Goal: Task Accomplishment & Management: Manage account settings

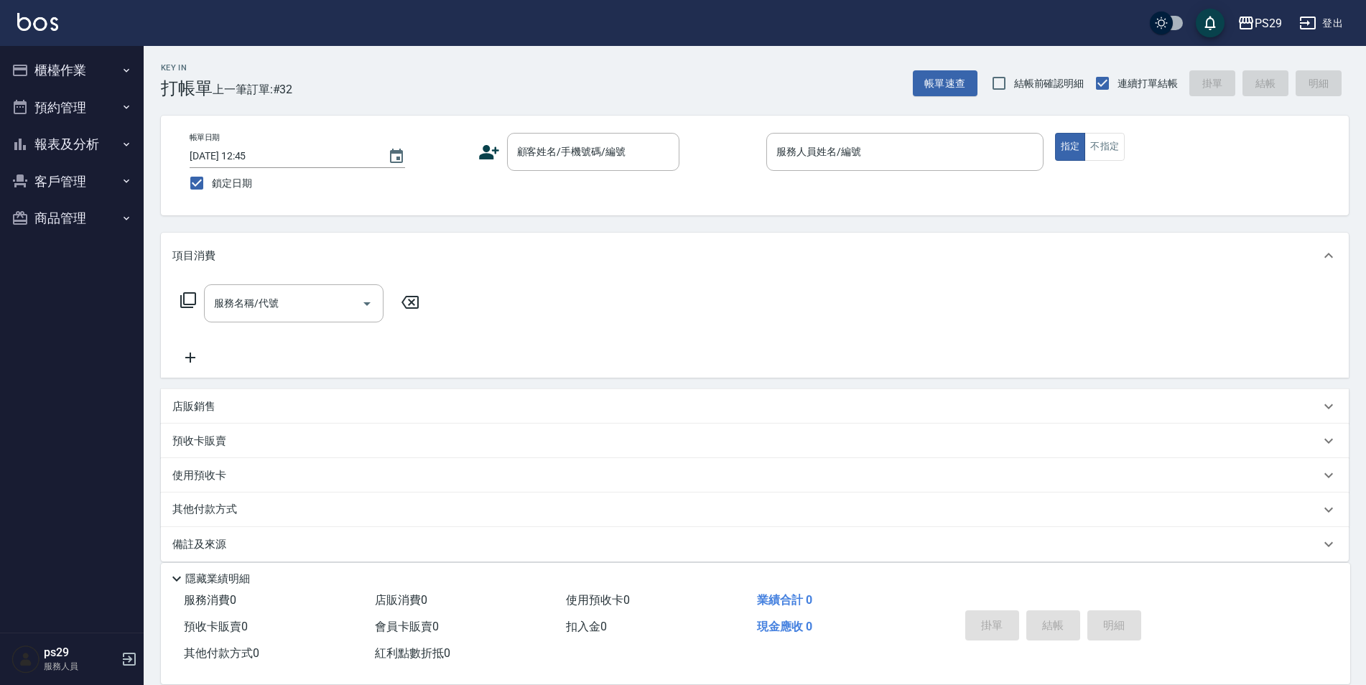
click at [37, 22] on img at bounding box center [37, 22] width 41 height 18
click at [40, 139] on button "報表及分析" at bounding box center [72, 144] width 132 height 37
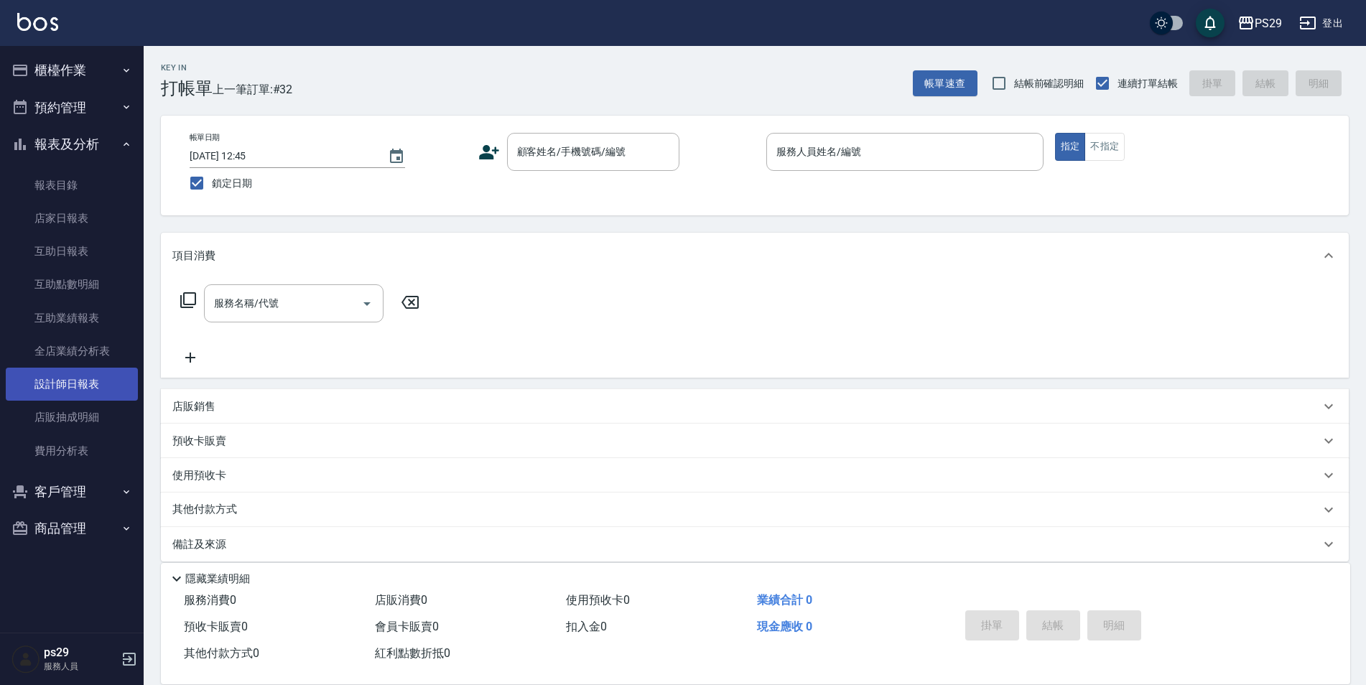
click at [78, 381] on link "設計師日報表" at bounding box center [72, 384] width 132 height 33
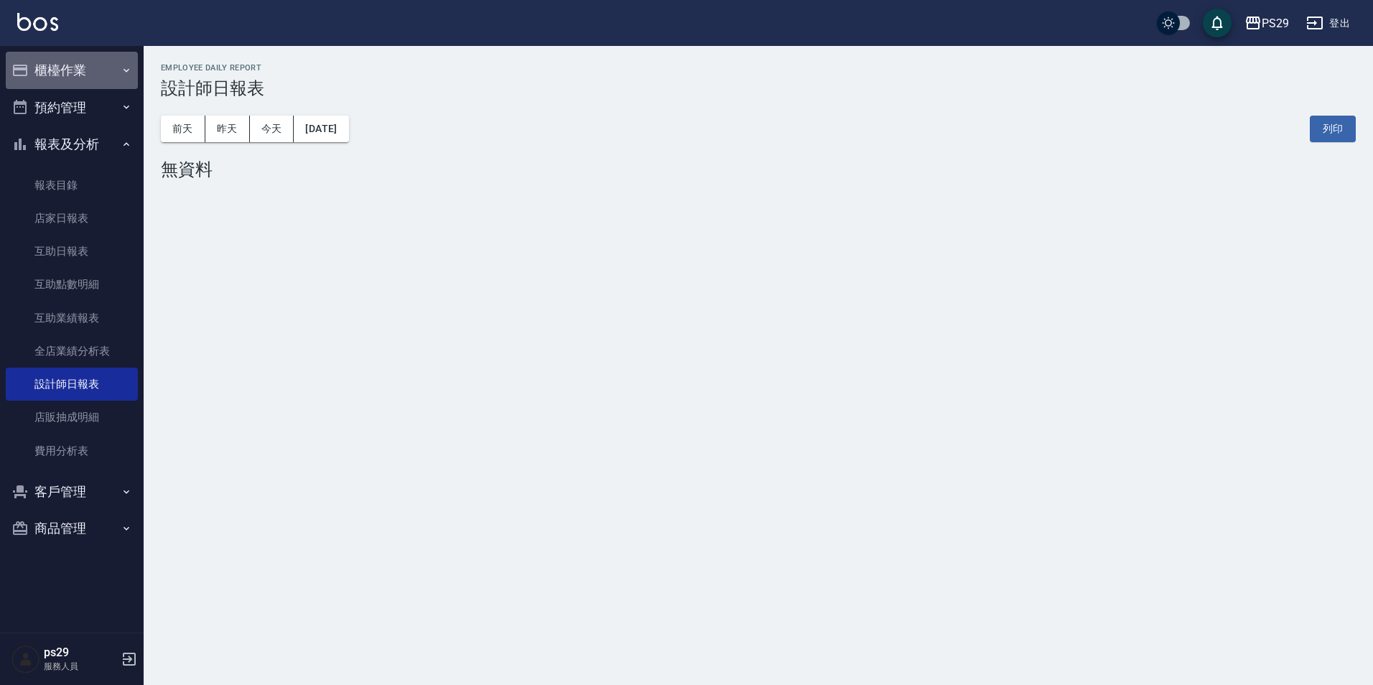
click at [80, 73] on button "櫃檯作業" at bounding box center [72, 70] width 132 height 37
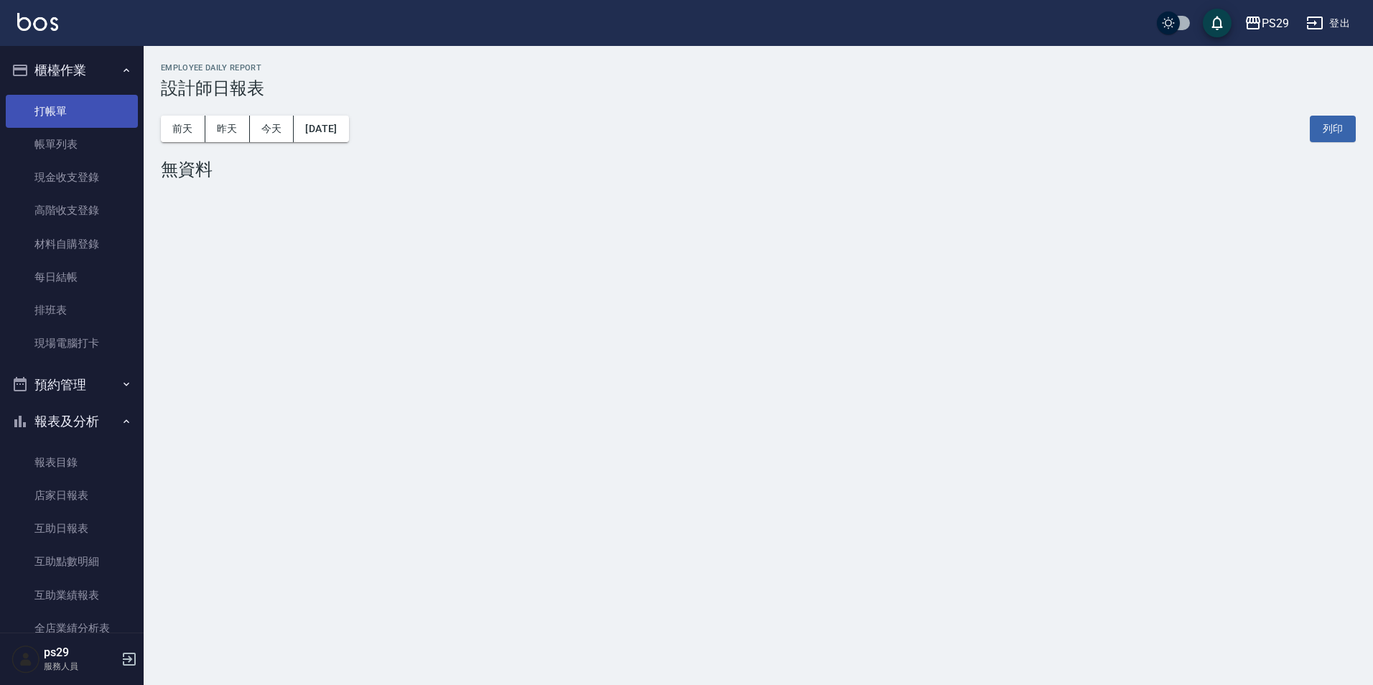
click at [63, 104] on link "打帳單" at bounding box center [72, 111] width 132 height 33
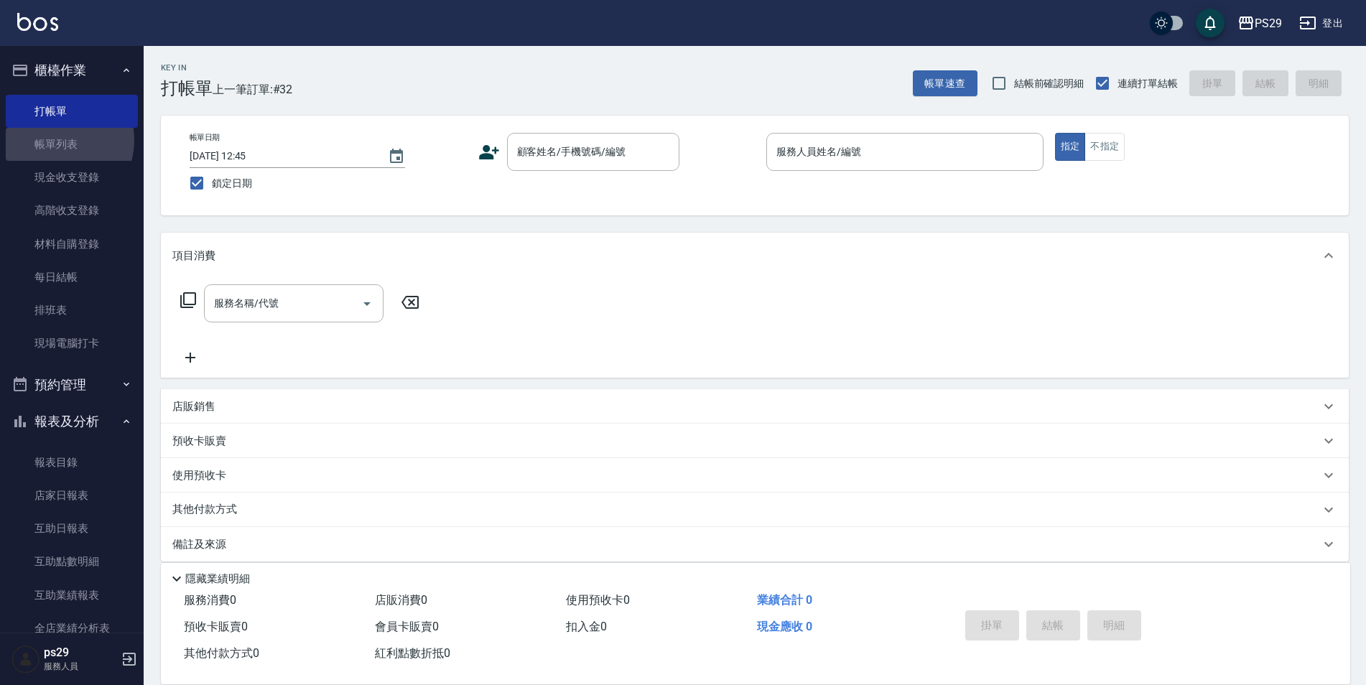
drag, startPoint x: 55, startPoint y: 140, endPoint x: 476, endPoint y: 200, distance: 425.8
click at [56, 139] on link "帳單列表" at bounding box center [72, 144] width 132 height 33
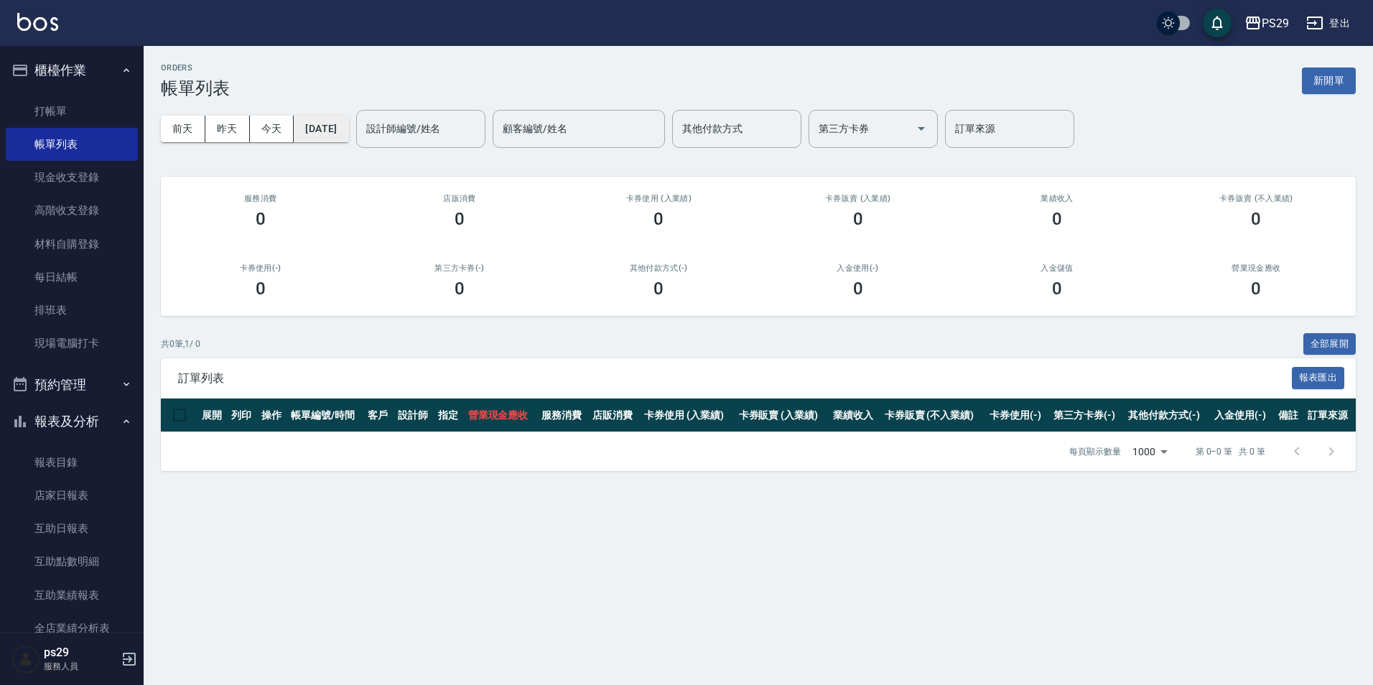
click at [309, 124] on button "[DATE]" at bounding box center [321, 129] width 55 height 27
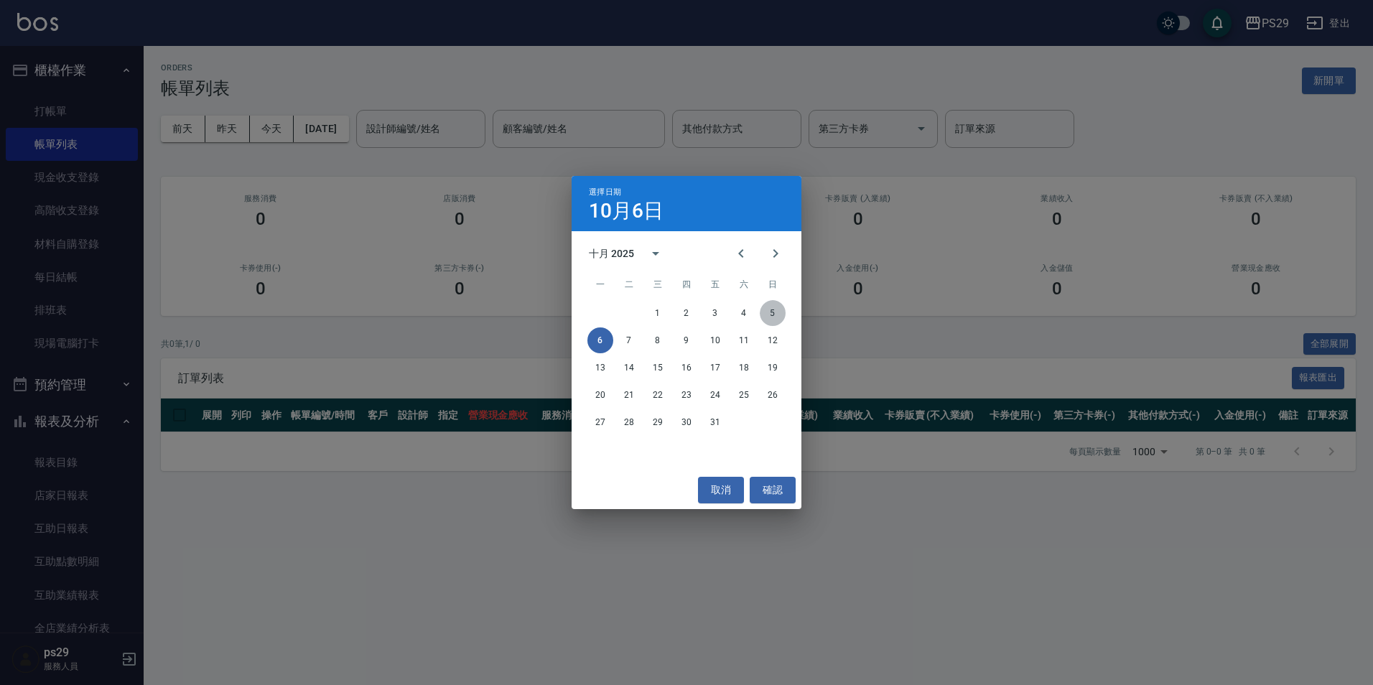
click at [765, 302] on button "5" at bounding box center [773, 313] width 26 height 26
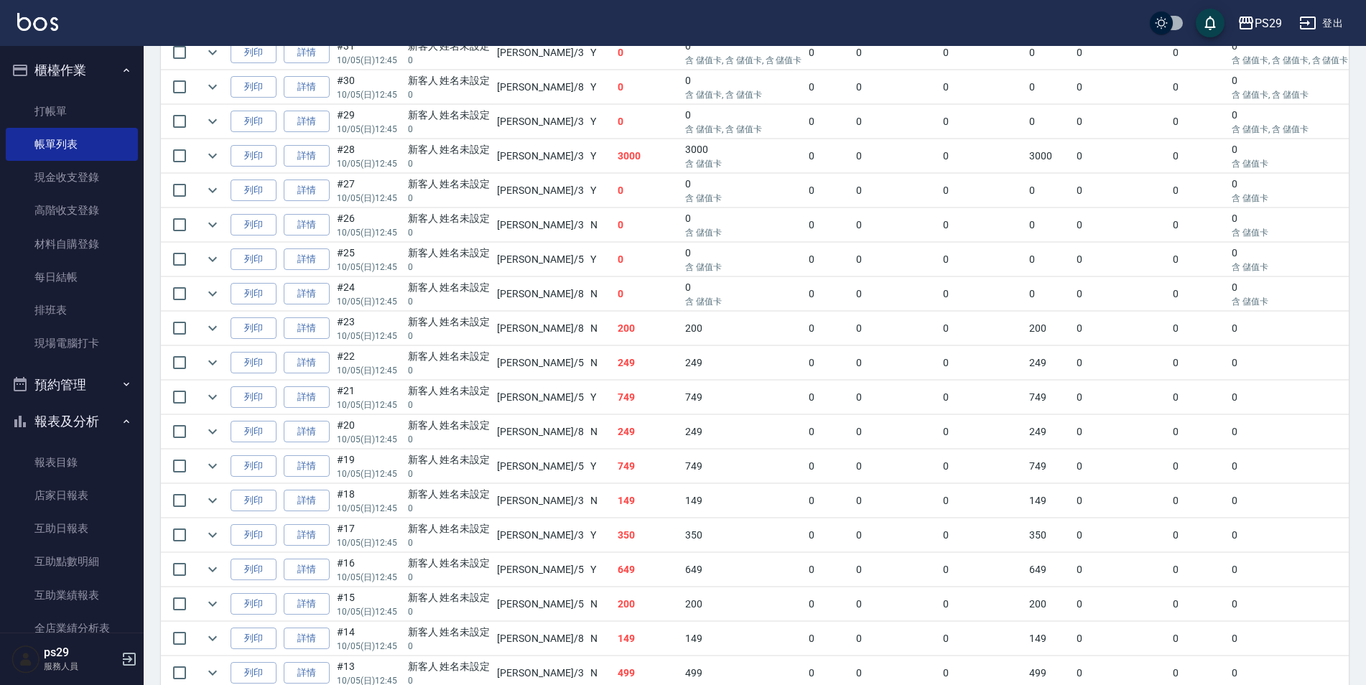
scroll to position [917, 0]
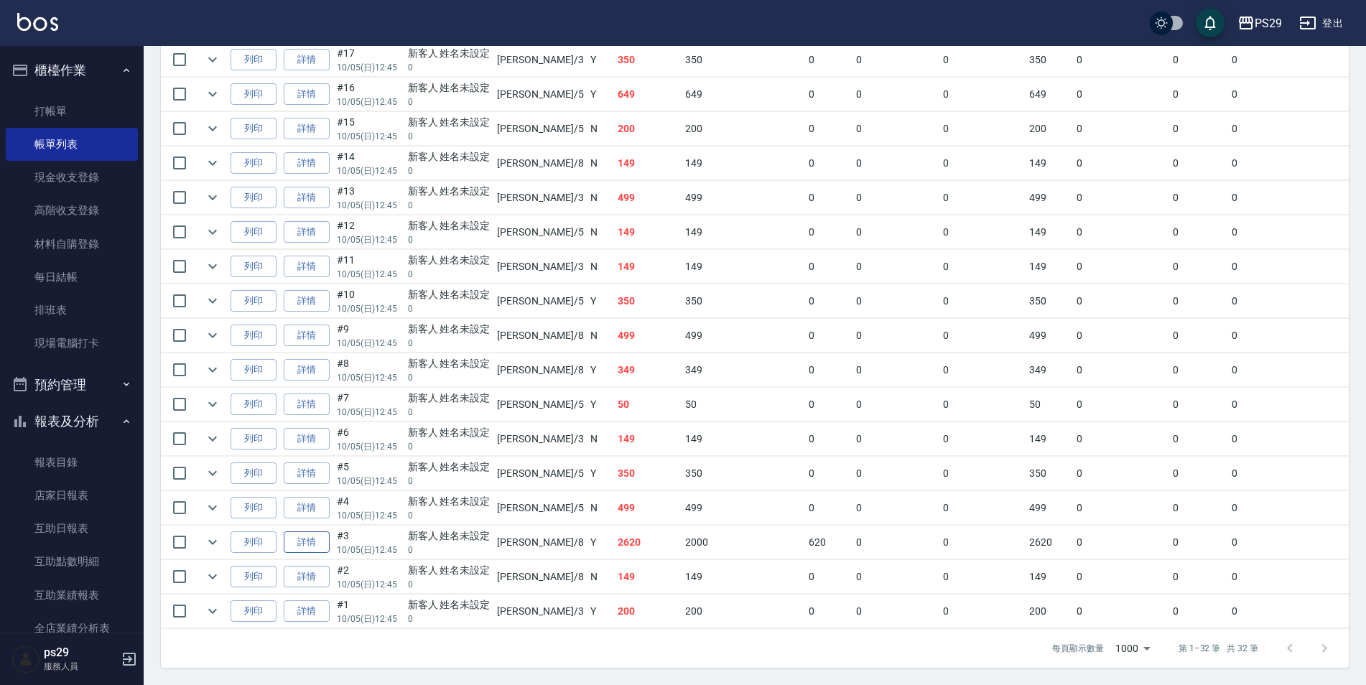
click at [307, 531] on link "詳情" at bounding box center [307, 542] width 46 height 22
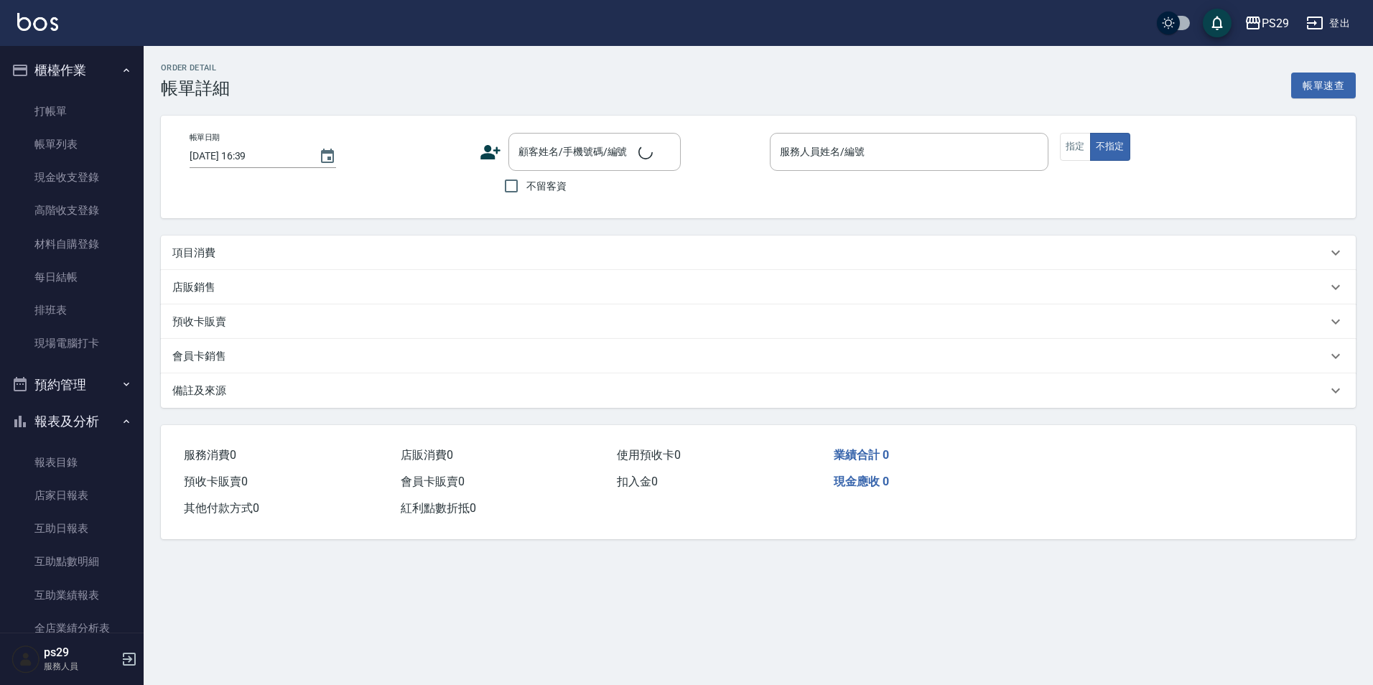
type input "[DATE] 12:45"
type input "[PERSON_NAME]-8"
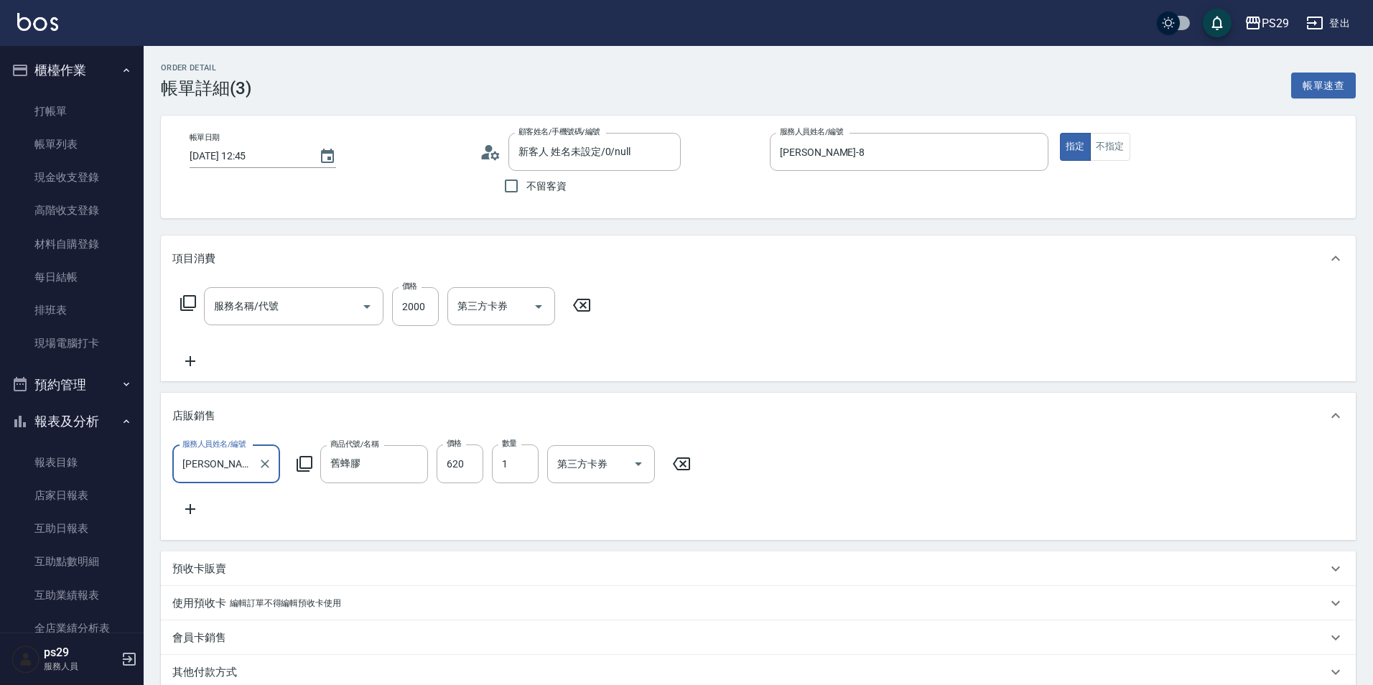
type input "新客人 姓名未設定/0/null"
type input "燙髮(202)"
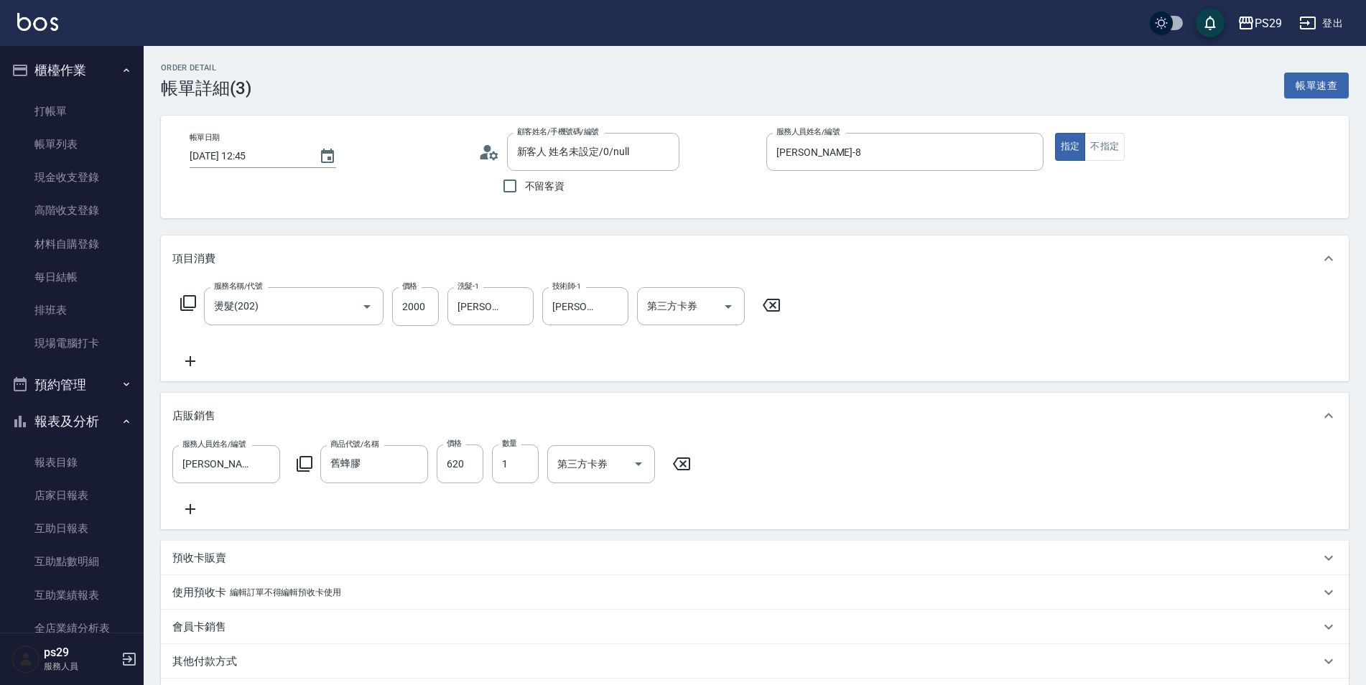
click at [198, 357] on icon at bounding box center [190, 361] width 36 height 17
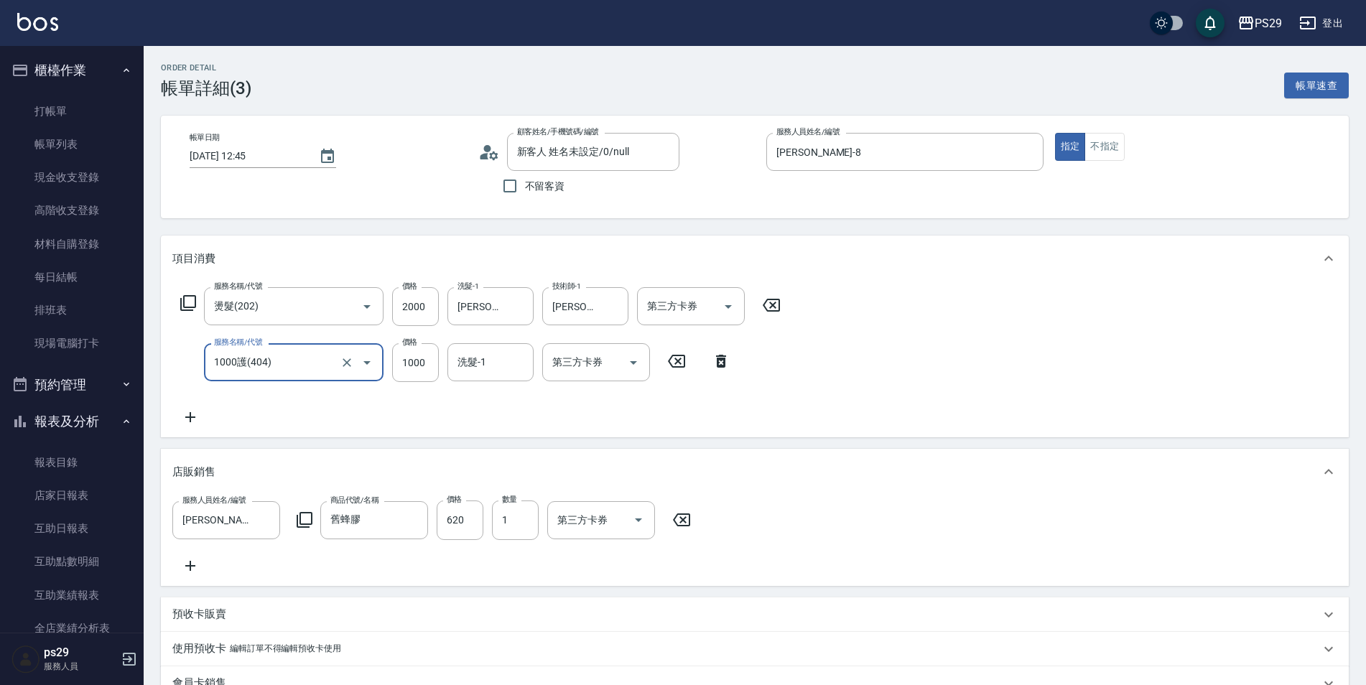
type input "1000護(404)"
type input "[PERSON_NAME]-12"
drag, startPoint x: 406, startPoint y: 307, endPoint x: 445, endPoint y: 307, distance: 38.8
click at [406, 307] on input "2000" at bounding box center [415, 306] width 47 height 39
type input "1000"
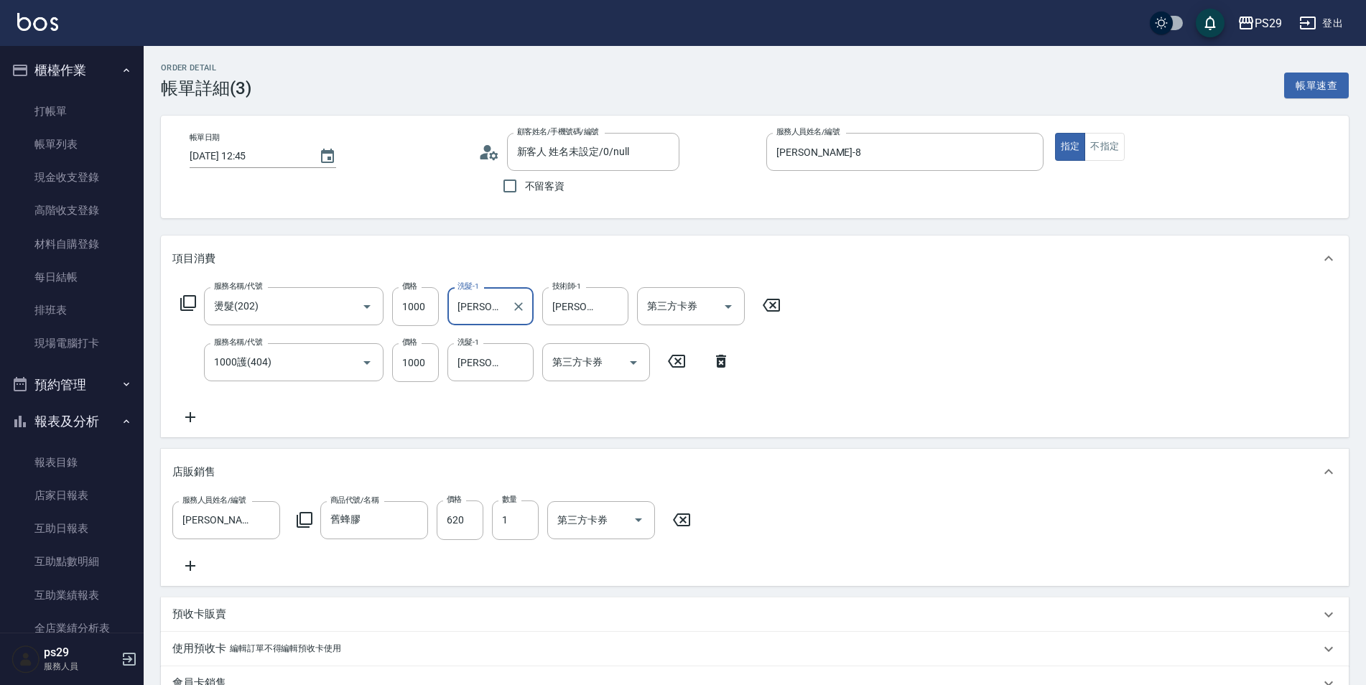
scroll to position [215, 0]
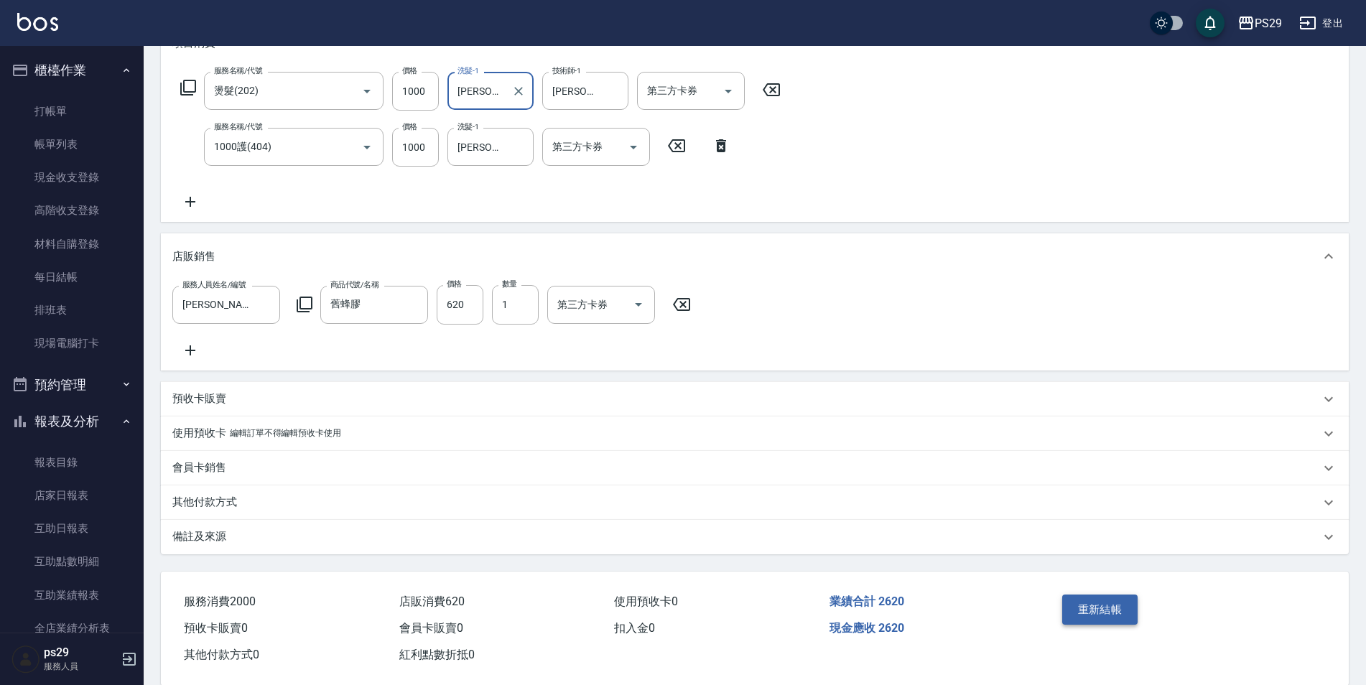
click at [1081, 615] on button "重新結帳" at bounding box center [1100, 610] width 76 height 30
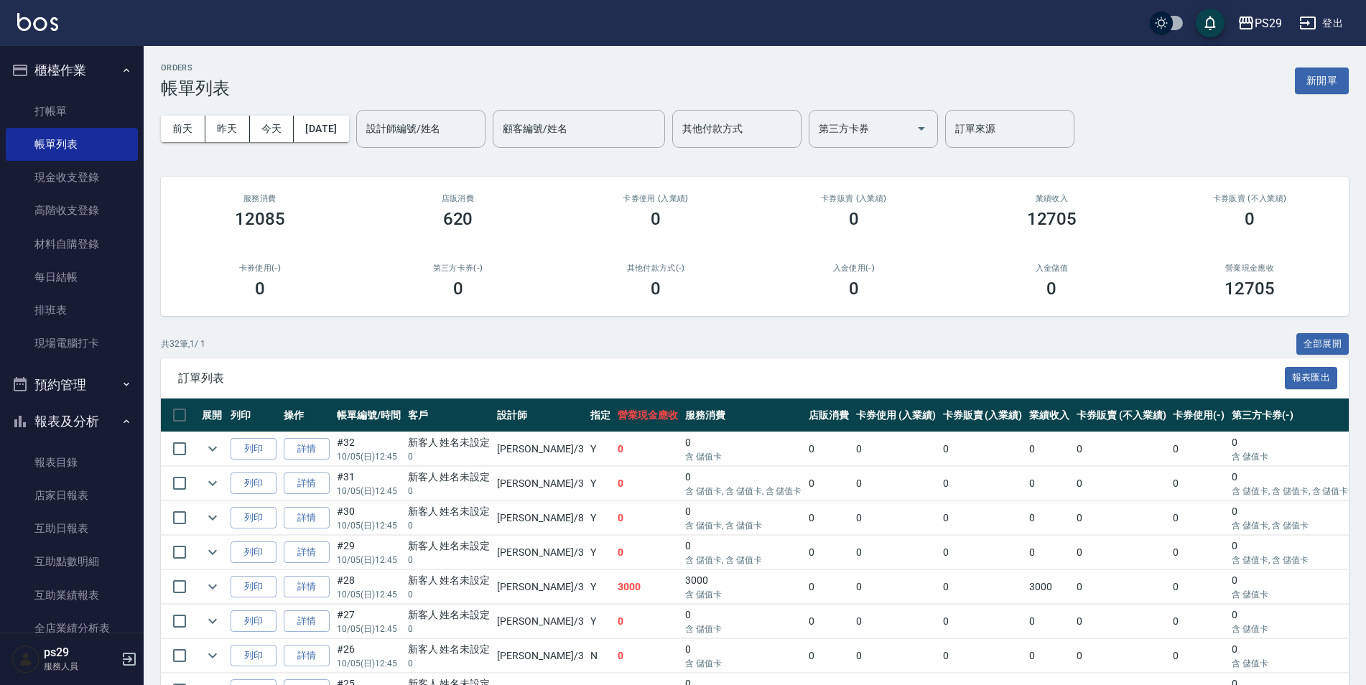
scroll to position [209, 0]
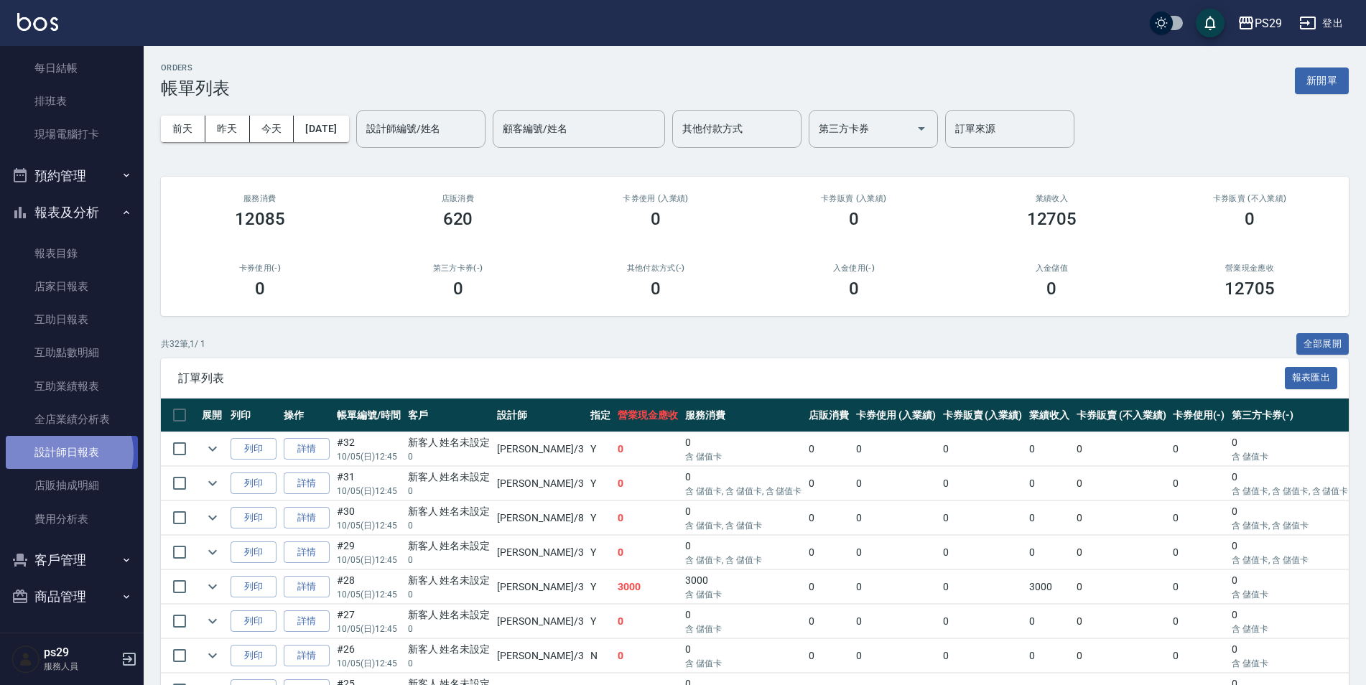
click at [65, 453] on link "設計師日報表" at bounding box center [72, 452] width 132 height 33
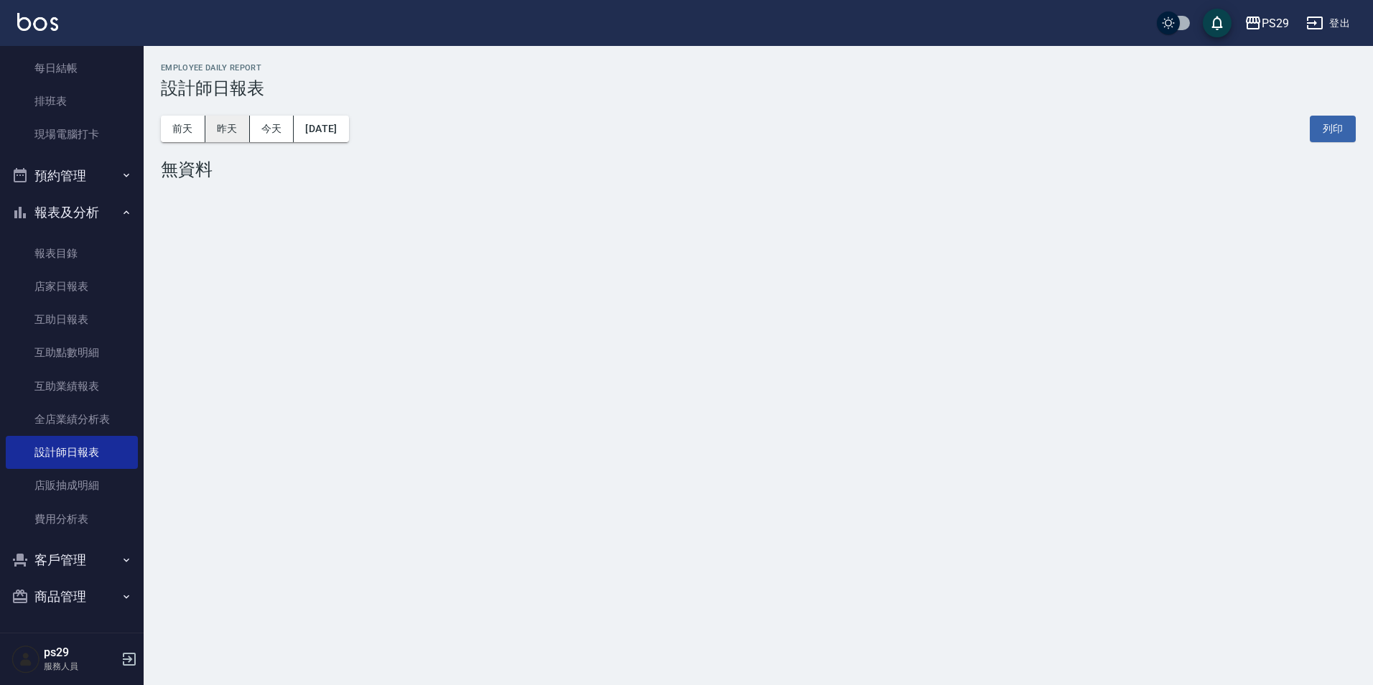
click at [231, 137] on button "昨天" at bounding box center [227, 129] width 45 height 27
